Goal: Task Accomplishment & Management: Manage account settings

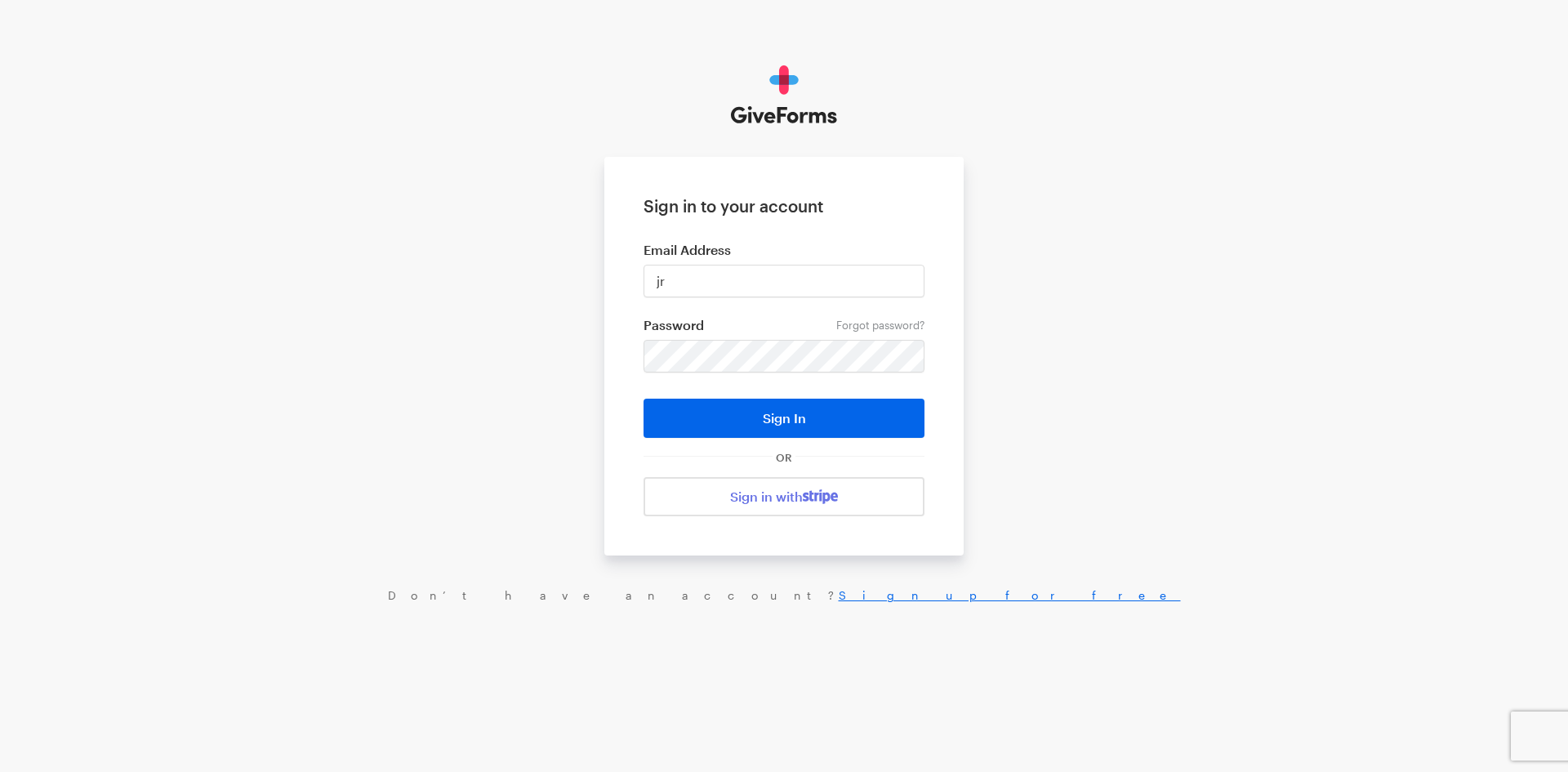
type input "jray@brightfocus.org"
click at [644, 399] on button "Sign In" at bounding box center [784, 418] width 281 height 39
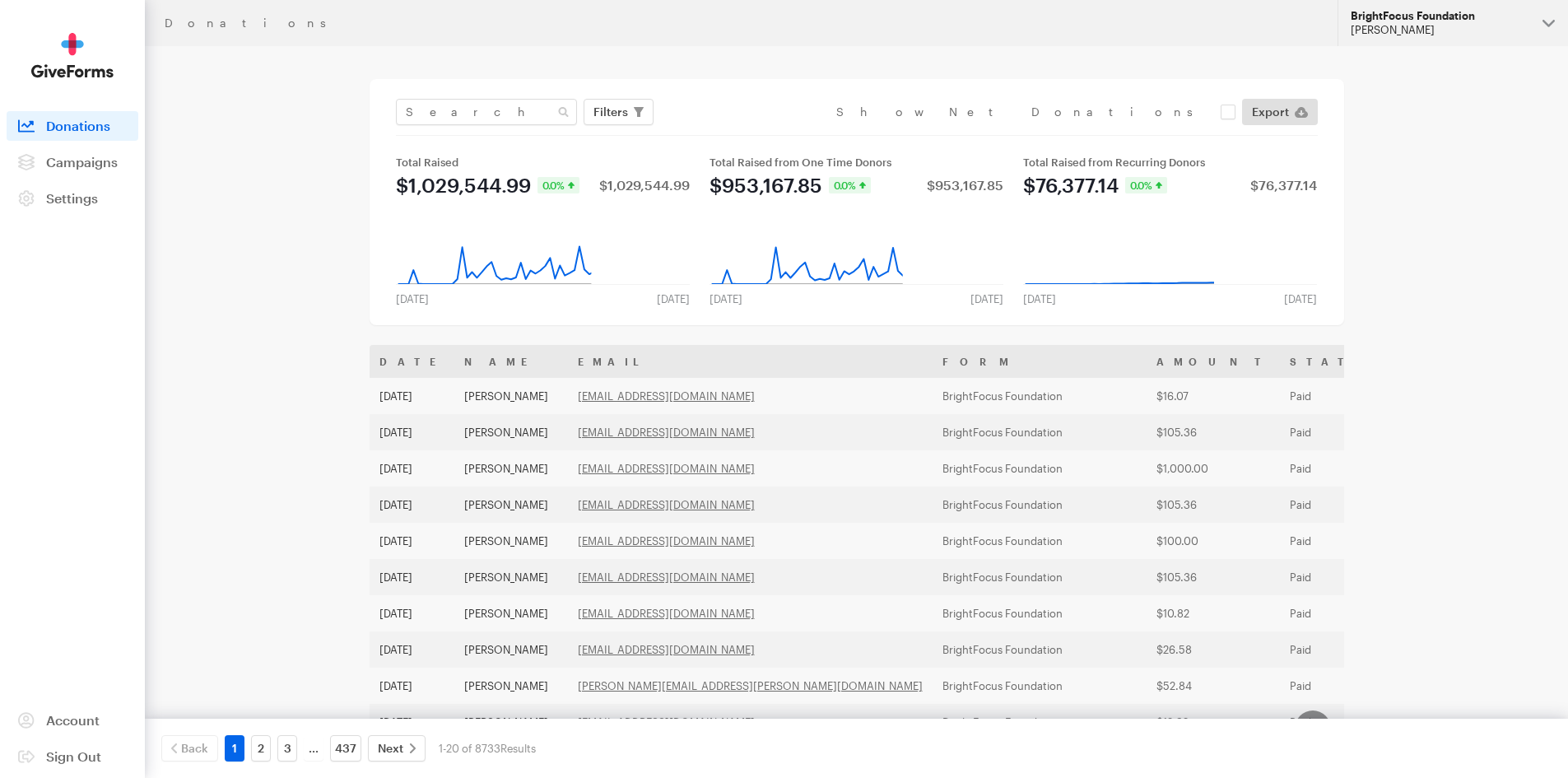
click at [1418, 33] on div "[PERSON_NAME]" at bounding box center [1440, 30] width 179 height 14
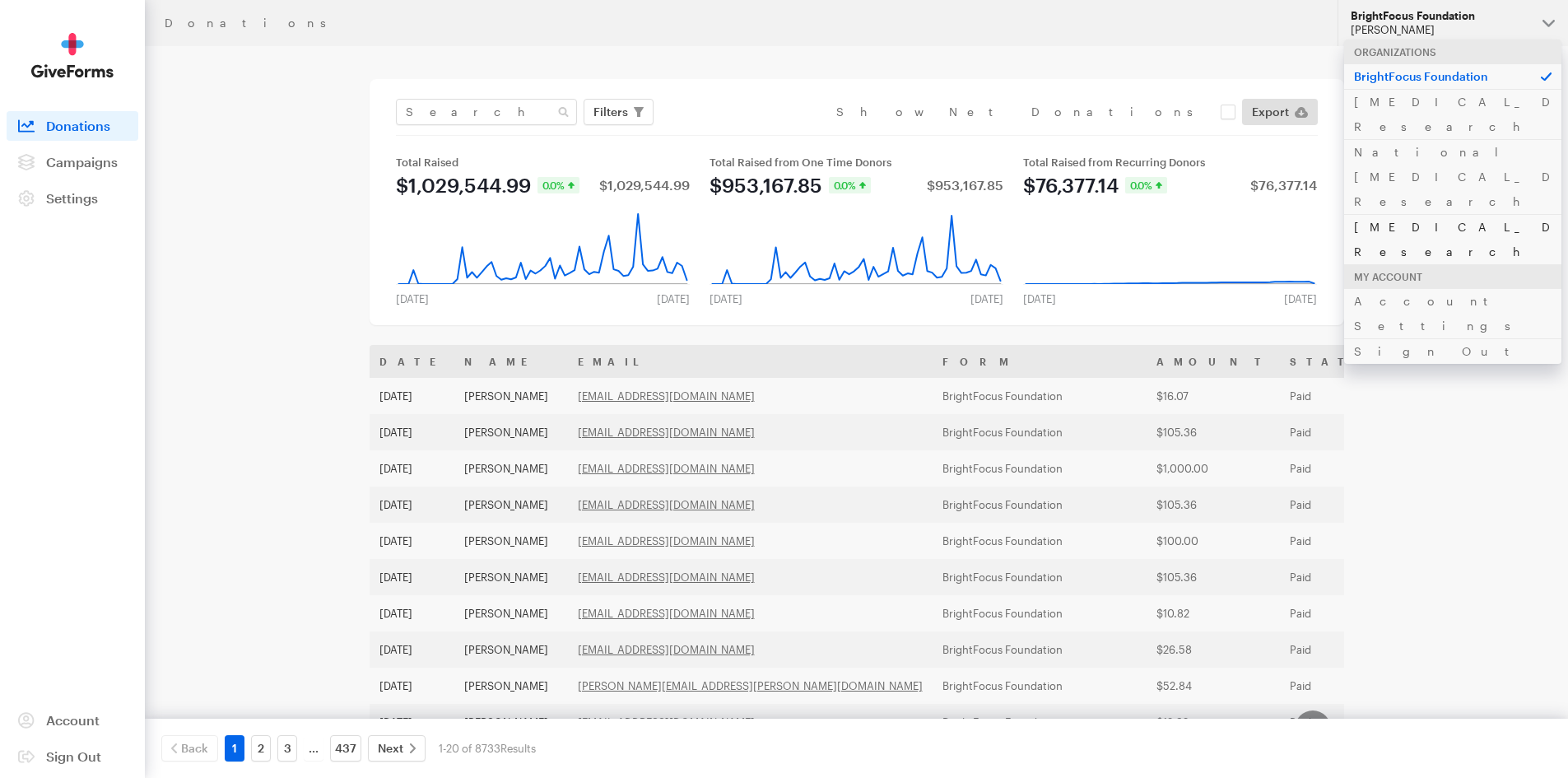
click at [1403, 214] on link "[MEDICAL_DATA] Research" at bounding box center [1453, 239] width 217 height 51
